Goal: Task Accomplishment & Management: Use online tool/utility

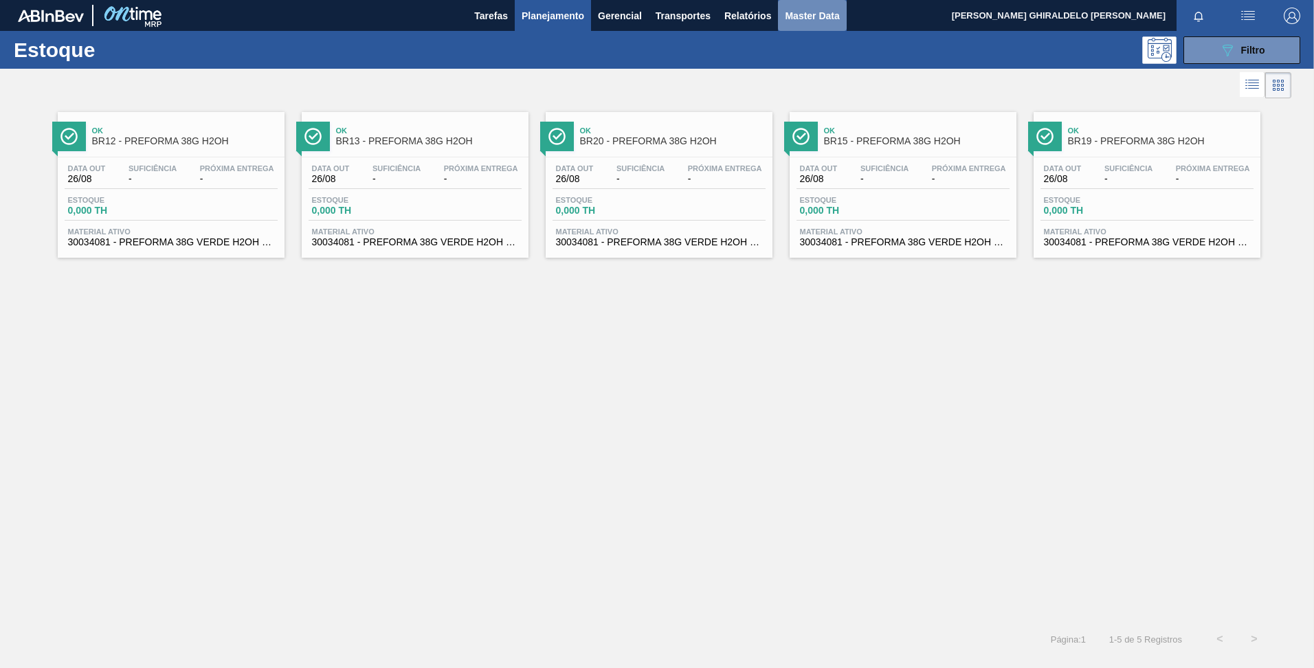
click at [798, 17] on span "Master Data" at bounding box center [812, 16] width 54 height 16
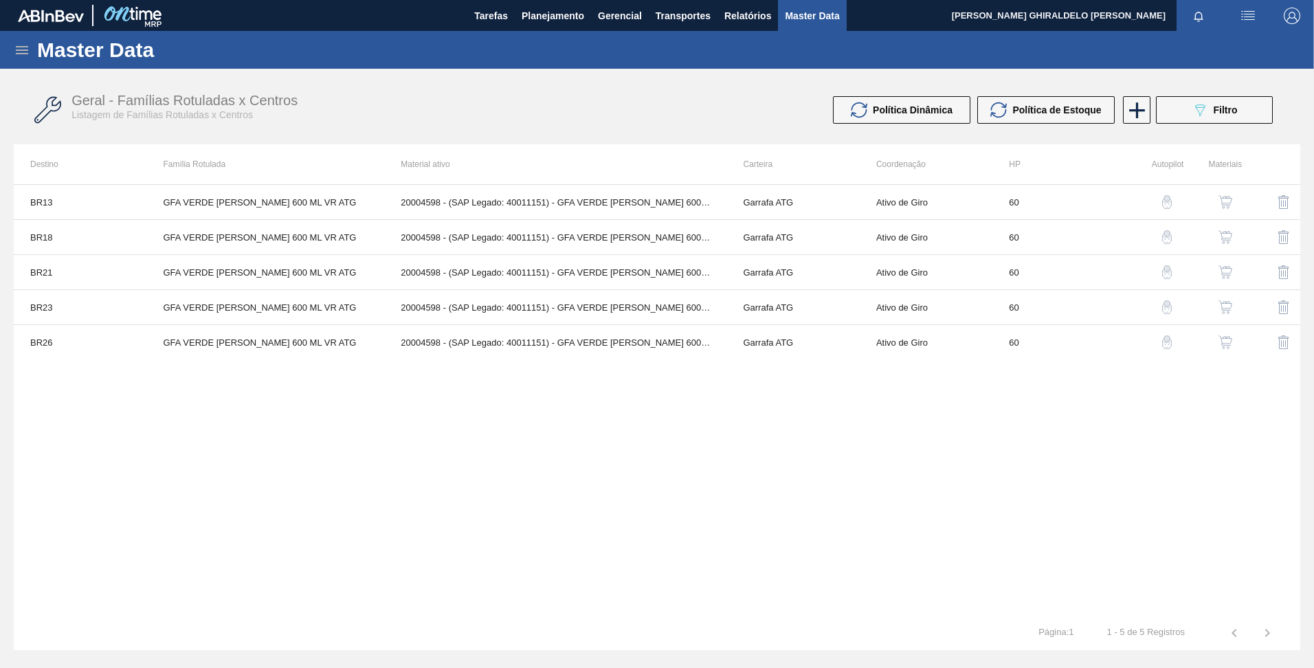
click at [27, 57] on icon at bounding box center [22, 50] width 16 height 16
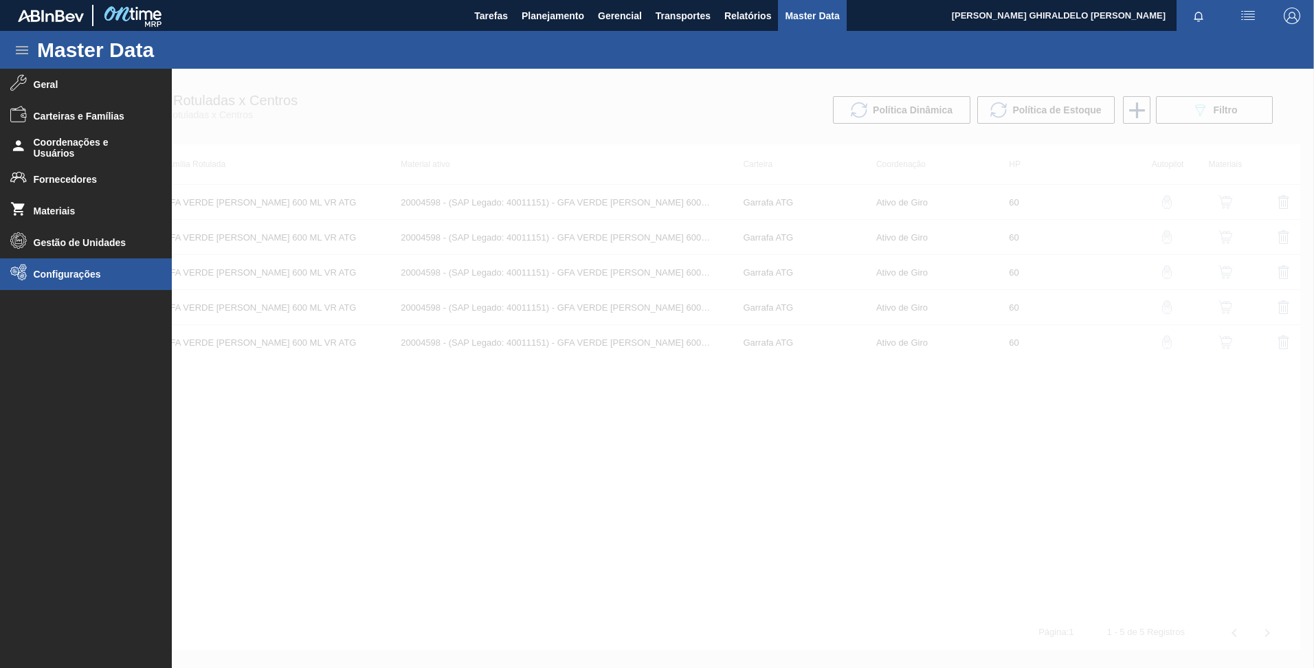
click at [36, 287] on li "Configurações" at bounding box center [86, 274] width 172 height 32
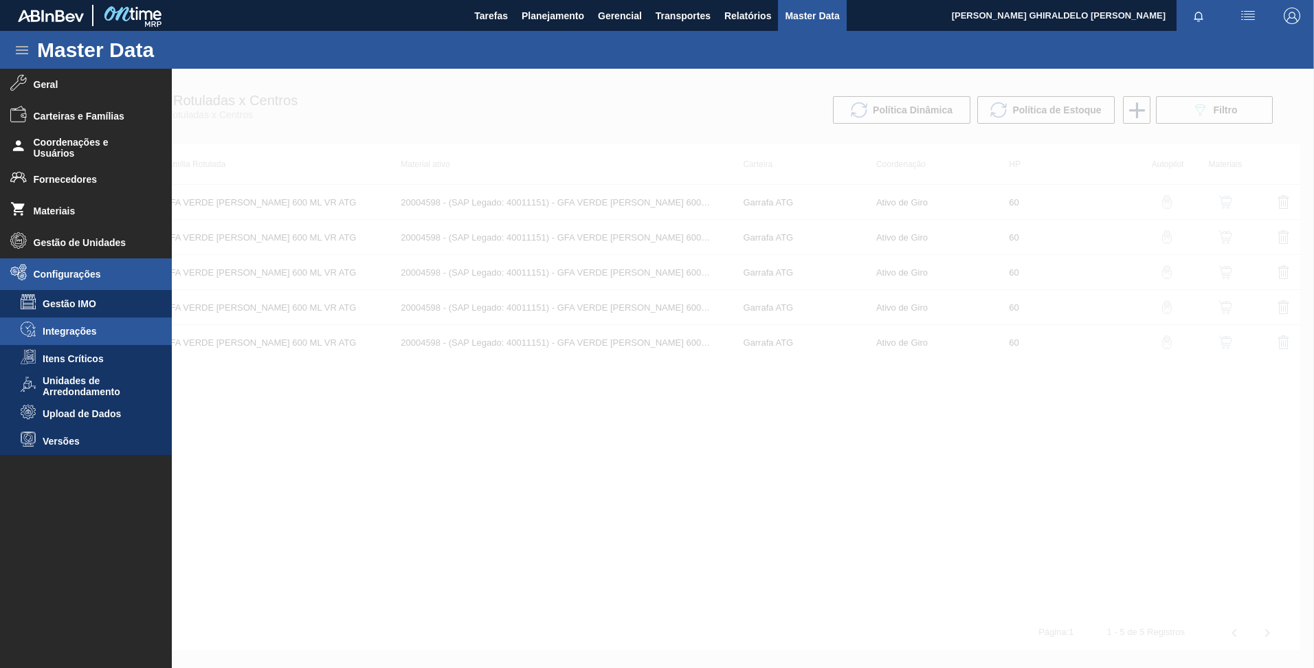
click at [67, 333] on span "Integrações" at bounding box center [96, 331] width 106 height 11
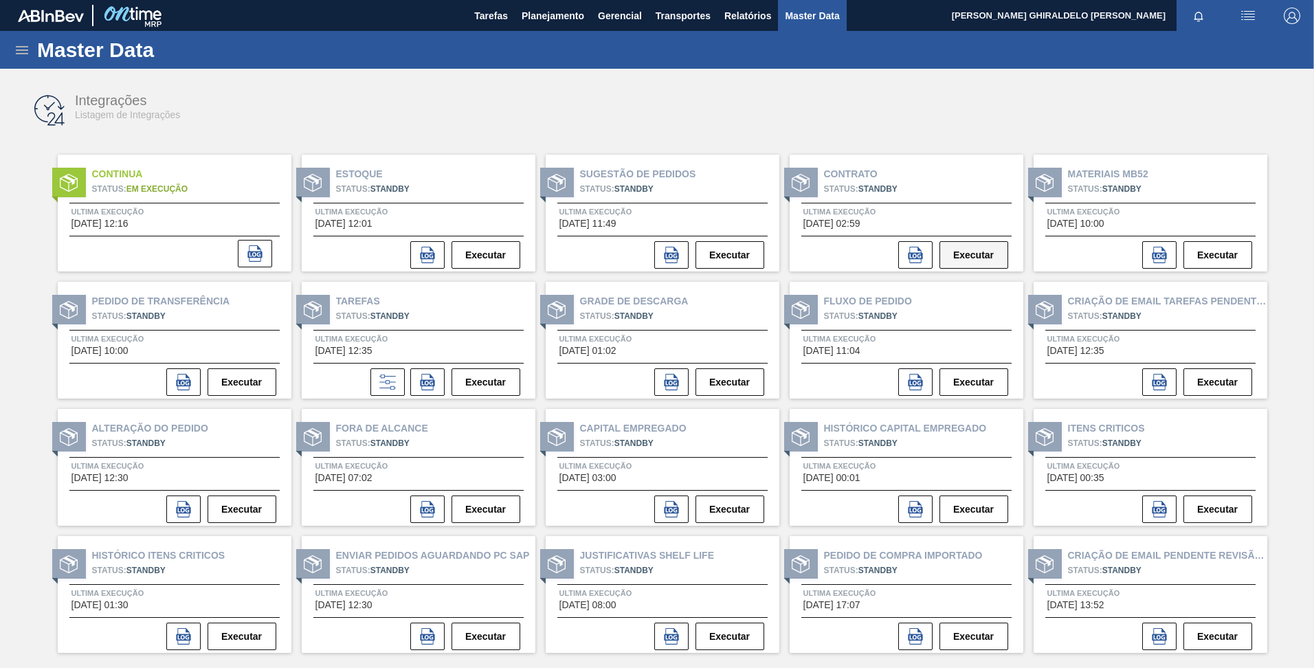
click at [964, 257] on button "Executar" at bounding box center [973, 254] width 69 height 27
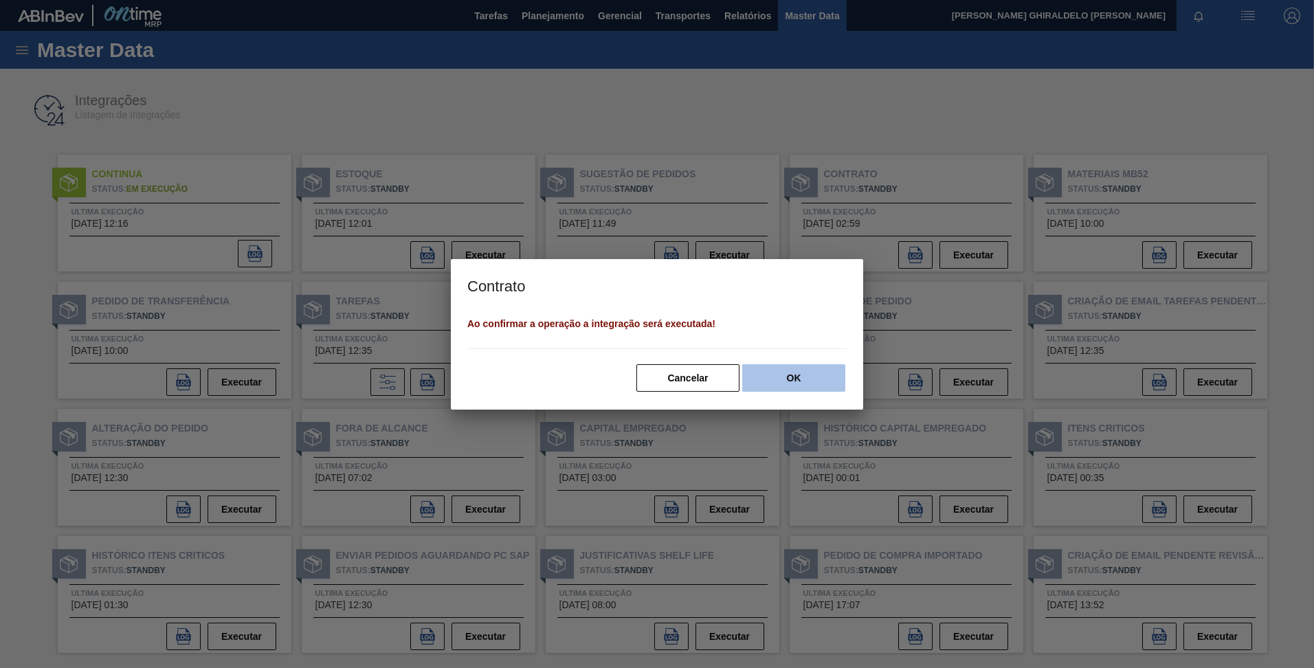
click at [794, 387] on button "OK" at bounding box center [793, 377] width 103 height 27
